Goal: Task Accomplishment & Management: Use online tool/utility

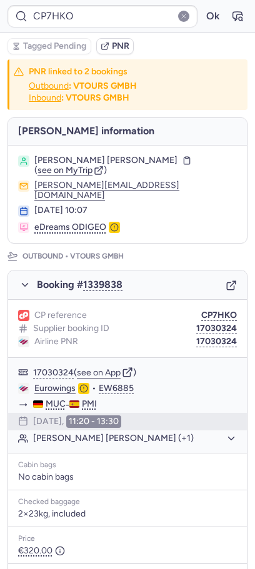
scroll to position [546, 0]
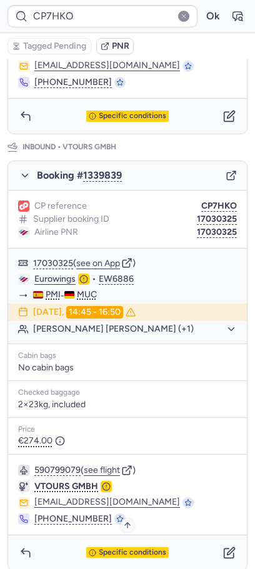
click at [111, 549] on span "Specific conditions" at bounding box center [133, 553] width 68 height 9
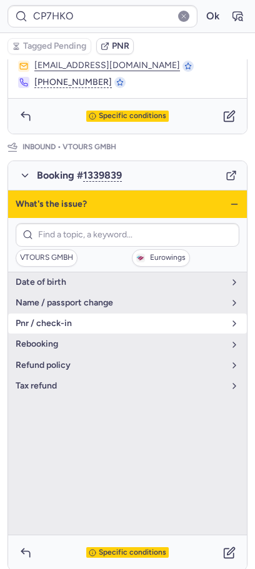
click at [82, 319] on span "pnr / check-in" at bounding box center [120, 324] width 209 height 10
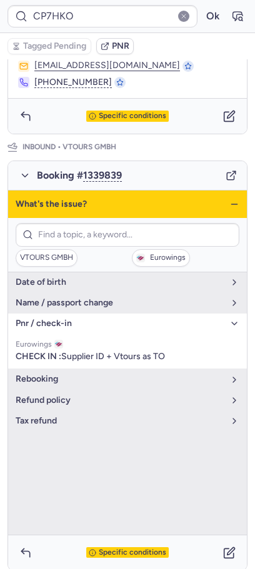
click at [118, 239] on div "VTOURS GMBH Eurowings" at bounding box center [127, 245] width 239 height 54
click at [150, 254] on span "Eurowings" at bounding box center [168, 258] width 36 height 9
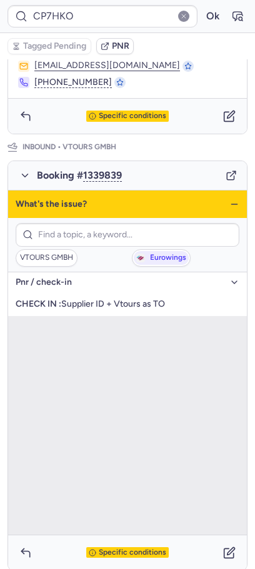
click at [239, 199] on icon "button" at bounding box center [234, 204] width 10 height 10
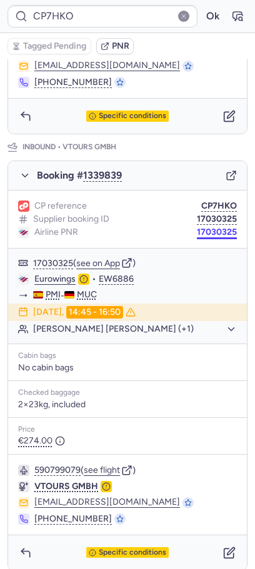
click at [219, 228] on button "17030325" at bounding box center [217, 233] width 40 height 10
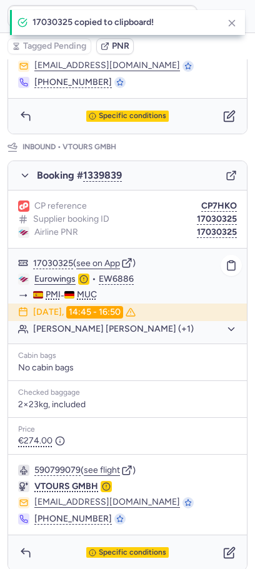
click at [65, 274] on link "Eurowings" at bounding box center [54, 279] width 41 height 11
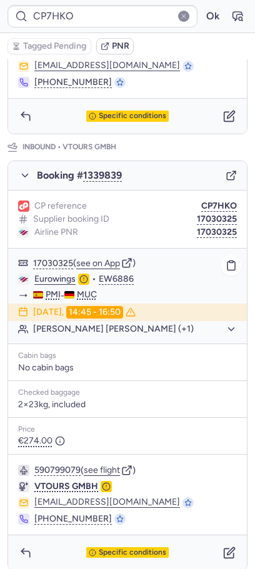
scroll to position [0, 0]
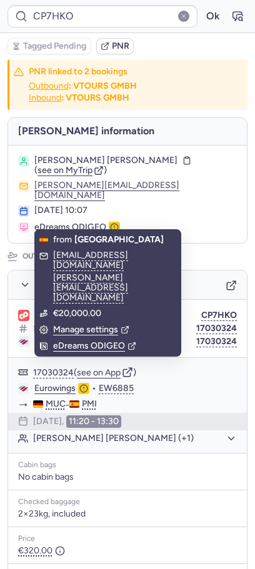
click at [118, 164] on span "[PERSON_NAME] [PERSON_NAME]" at bounding box center [105, 161] width 143 height 10
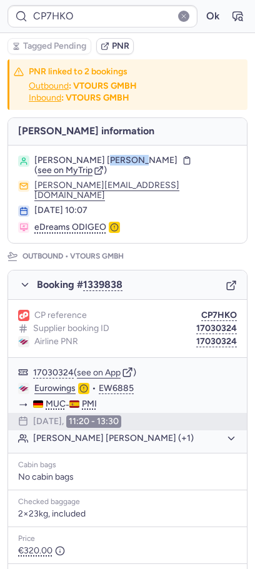
click at [118, 164] on span "[PERSON_NAME] [PERSON_NAME]" at bounding box center [105, 161] width 143 height 10
copy span "[PERSON_NAME]"
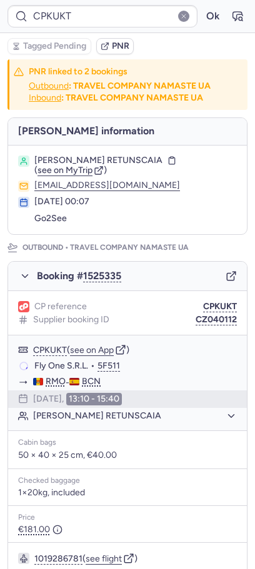
type input "CPXEIU"
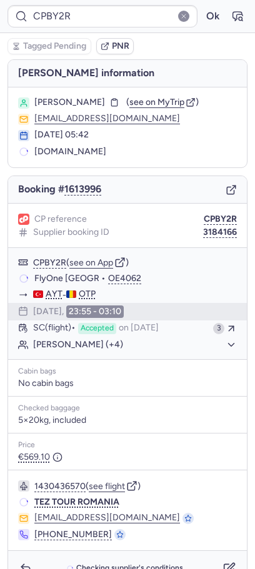
type input "CP7KR8"
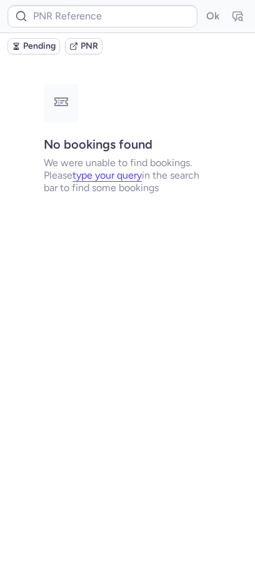
type input "CPPSQK"
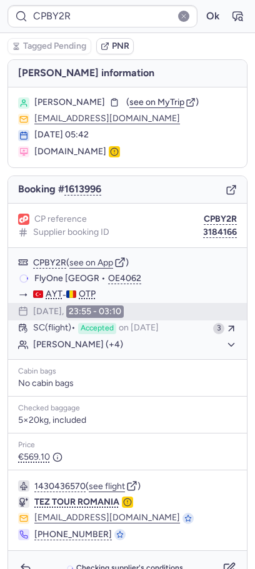
type input "CP7KR8"
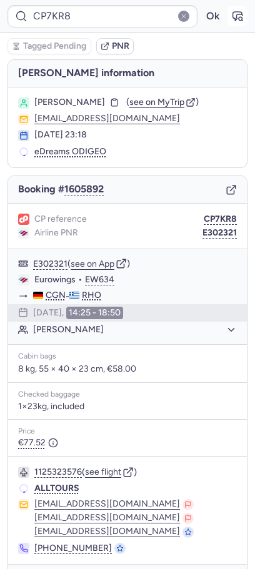
click at [238, 17] on icon "button" at bounding box center [237, 16] width 13 height 13
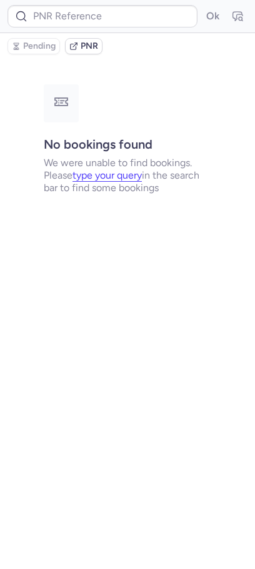
type input "CP7KR8"
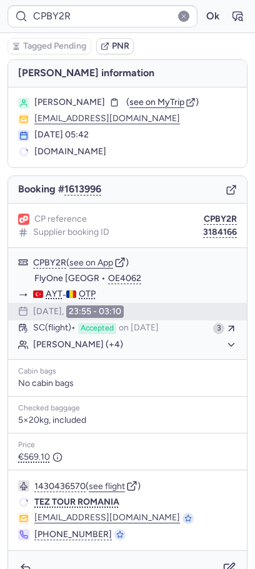
type input "CP7KR8"
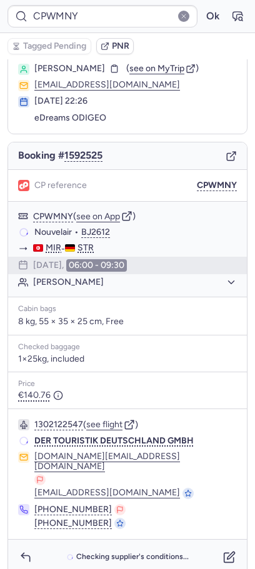
scroll to position [25, 0]
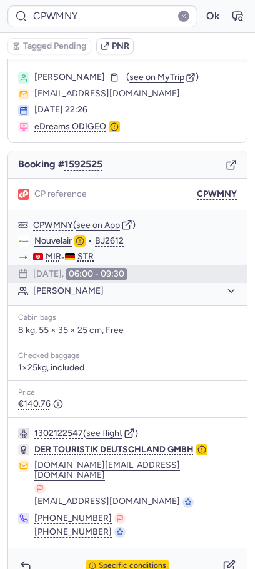
click at [148, 497] on div "[EMAIL_ADDRESS][DOMAIN_NAME]" at bounding box center [135, 502] width 203 height 11
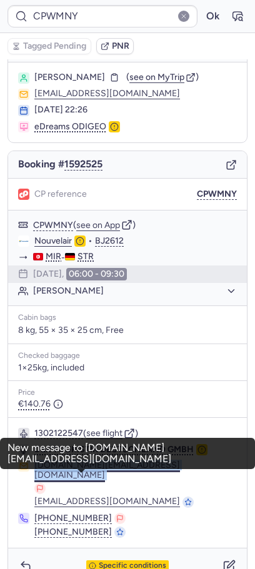
drag, startPoint x: 129, startPoint y: 470, endPoint x: 36, endPoint y: 471, distance: 93.1
click at [36, 470] on div "[DOMAIN_NAME][EMAIL_ADDRESS][DOMAIN_NAME]" at bounding box center [135, 478] width 203 height 34
copy div "[DOMAIN_NAME][EMAIL_ADDRESS][DOMAIN_NAME]"
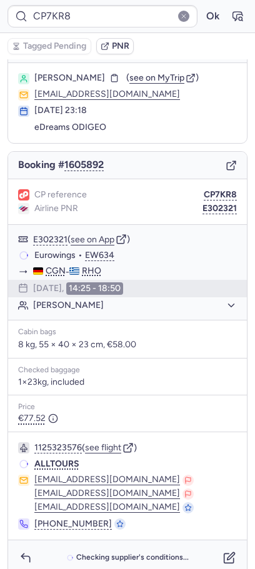
scroll to position [24, 0]
type input "CPYVRK"
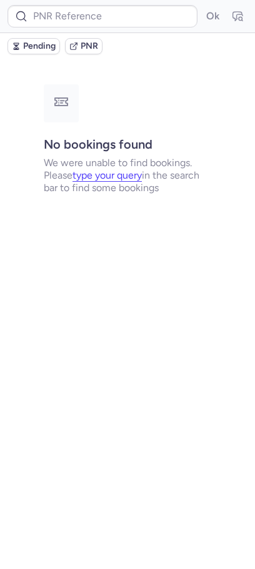
scroll to position [0, 0]
type input "CPPSQK"
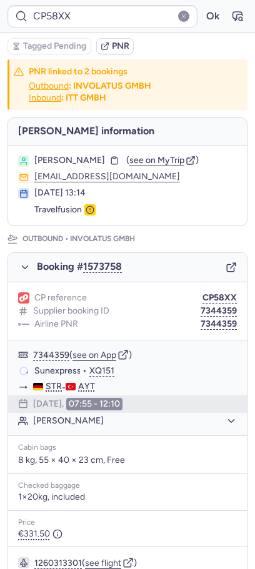
type input "CPC8NW"
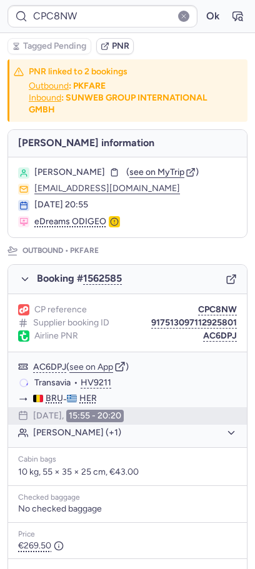
scroll to position [604, 0]
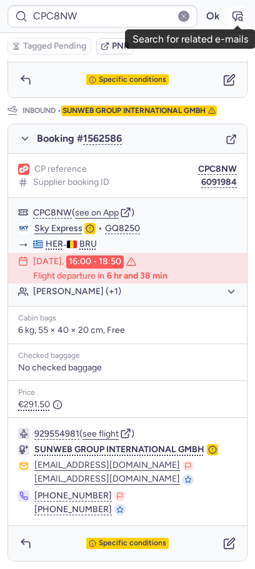
click at [235, 17] on icon "button" at bounding box center [237, 16] width 13 height 13
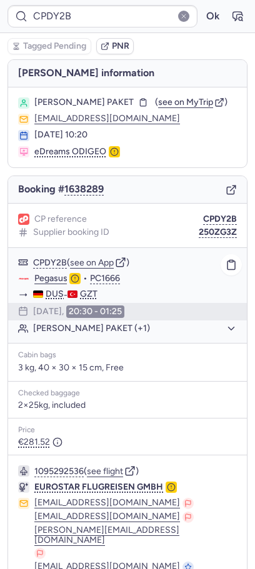
scroll to position [119, 0]
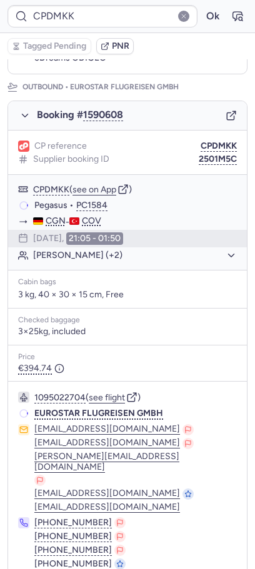
type input "CPDY2B"
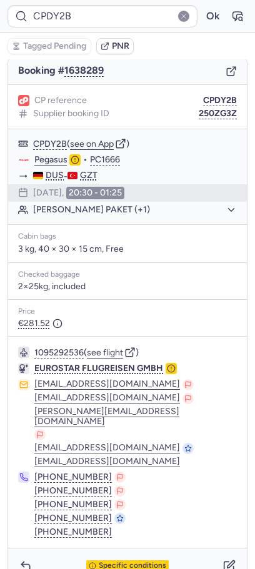
click at [248, 8] on div "CPDY2B Ok" at bounding box center [127, 16] width 255 height 33
click at [244, 11] on button "button" at bounding box center [238, 16] width 20 height 20
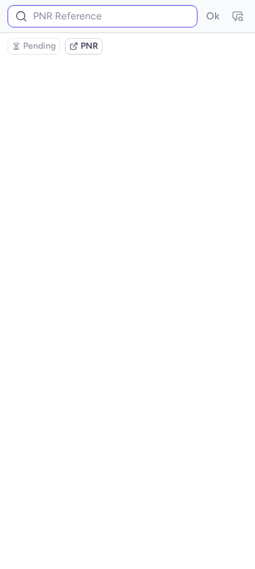
scroll to position [0, 0]
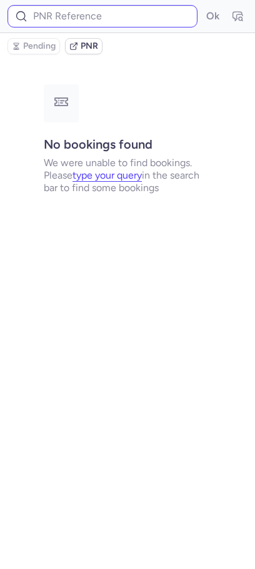
type input "CPDY2B"
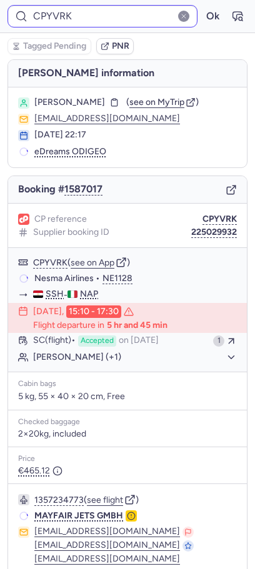
type input "CPRFOV"
